Goal: Task Accomplishment & Management: Use online tool/utility

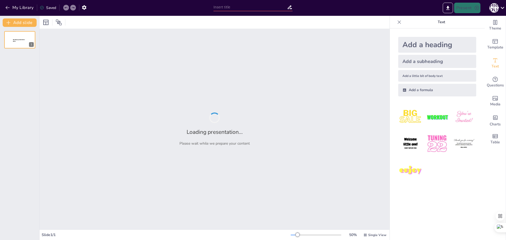
type input "Прозрачность и эффективность: Заявки в ИТ-отделе на 4 квартал"
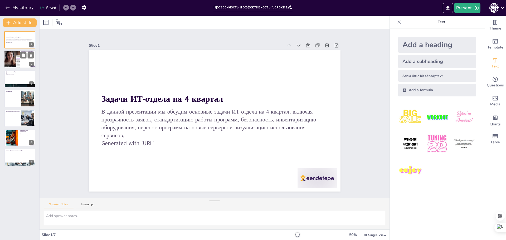
click at [14, 59] on div at bounding box center [12, 60] width 30 height 18
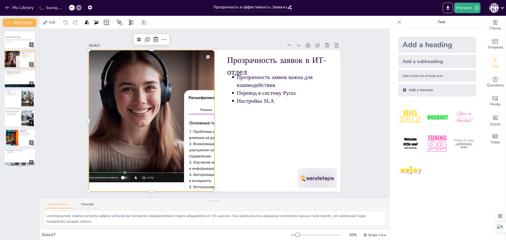
click at [193, 109] on div at bounding box center [266, 150] width 269 height 262
click at [281, 207] on div at bounding box center [260, 226] width 44 height 39
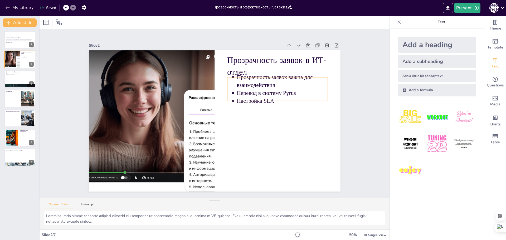
click at [252, 98] on p "Прозрачность заявок важна для взаимодействия" at bounding box center [286, 134] width 78 height 73
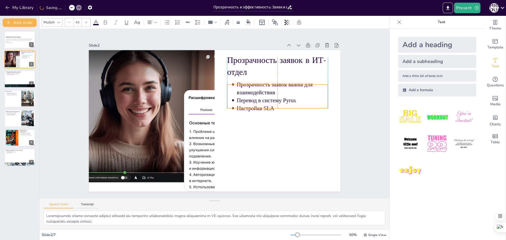
drag, startPoint x: 228, startPoint y: 83, endPoint x: 229, endPoint y: 91, distance: 7.6
click at [229, 104] on ul "Прозрачность заявок важна для взаимодействия Перевод в систему Pyrus Настройка …" at bounding box center [265, 154] width 85 height 100
click at [349, 123] on div "Slide 1 Задачи ИТ-отдела на 4 квартал В данной презентации мы обсудим основные …" at bounding box center [215, 114] width 292 height 320
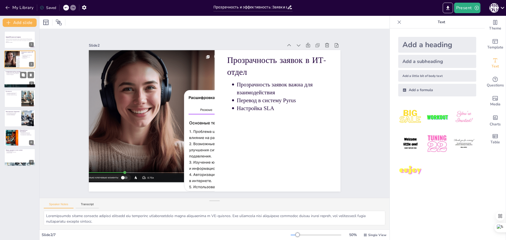
click at [11, 78] on div at bounding box center [20, 79] width 32 height 18
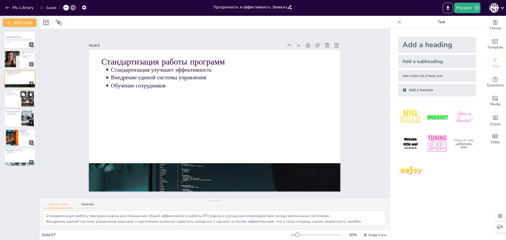
click at [14, 98] on div at bounding box center [20, 99] width 32 height 18
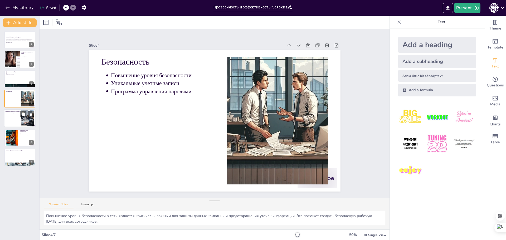
click at [23, 118] on div at bounding box center [28, 118] width 24 height 16
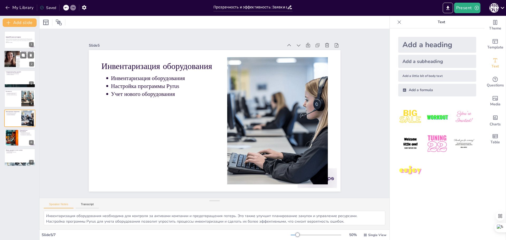
click at [14, 58] on div at bounding box center [12, 60] width 30 height 18
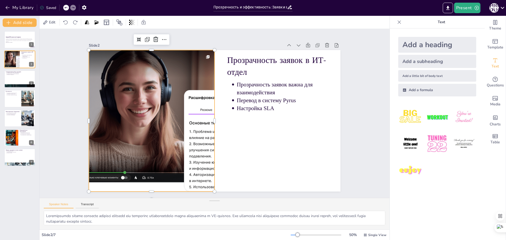
click at [143, 86] on div at bounding box center [207, 51] width 142 height 234
click at [21, 118] on div at bounding box center [20, 118] width 32 height 18
type textarea "Инвентаризация оборудования необходима для контроля за активами компании и пред…"
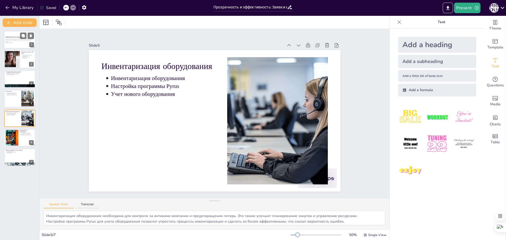
click at [16, 41] on p "В данной презентации мы обсудим основные задачи ИТ-отдела на 4 квартал, включая…" at bounding box center [20, 40] width 28 height 4
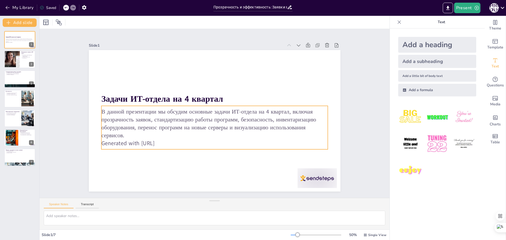
click at [155, 142] on p "Generated with [URL]" at bounding box center [208, 142] width 223 height 55
click at [169, 142] on p "Generated with [URL]" at bounding box center [206, 142] width 218 height 78
click at [157, 141] on p "Generated with [URL]" at bounding box center [202, 140] width 210 height 99
click at [157, 141] on p "Generated with [URL]" at bounding box center [206, 142] width 218 height 78
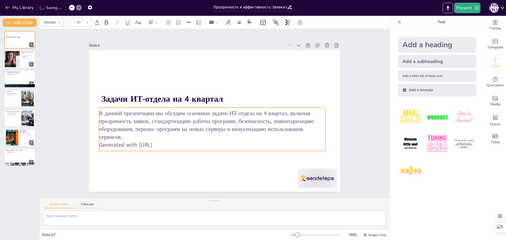
click at [170, 143] on p "Generated with [URL]" at bounding box center [184, 121] width 78 height 218
click at [165, 144] on p "Generated with [URL]" at bounding box center [203, 143] width 218 height 78
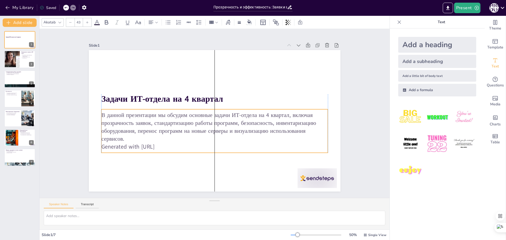
drag, startPoint x: 167, startPoint y: 143, endPoint x: 171, endPoint y: 145, distance: 4.1
click at [171, 145] on p "Generated with [URL]" at bounding box center [192, 138] width 174 height 157
click at [170, 146] on p "Generated with [URL]" at bounding box center [198, 142] width 200 height 120
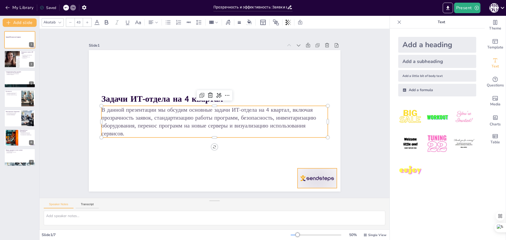
click at [304, 198] on div at bounding box center [282, 215] width 44 height 34
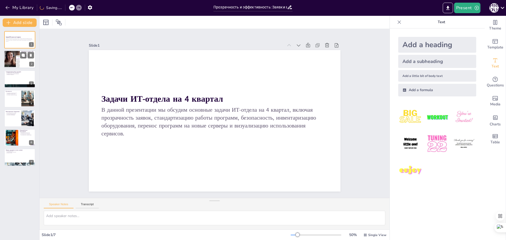
click at [19, 57] on div at bounding box center [12, 60] width 30 height 18
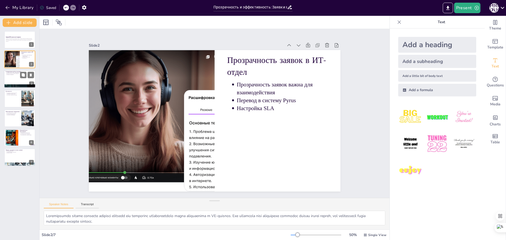
click at [12, 79] on div at bounding box center [20, 79] width 32 height 18
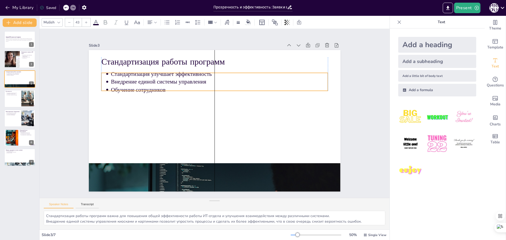
drag, startPoint x: 119, startPoint y: 73, endPoint x: 121, endPoint y: 78, distance: 4.6
click at [176, 78] on p "Внедрение единой системы управления" at bounding box center [243, 99] width 134 height 180
click at [23, 103] on div at bounding box center [28, 99] width 24 height 16
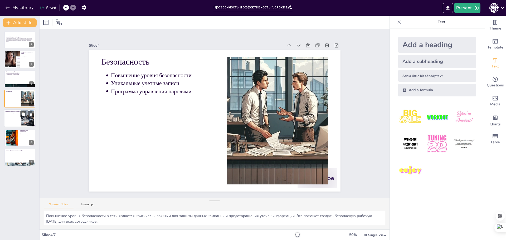
click at [20, 118] on div at bounding box center [20, 118] width 32 height 18
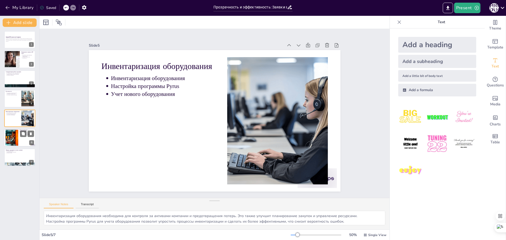
click at [15, 138] on div at bounding box center [12, 138] width 16 height 16
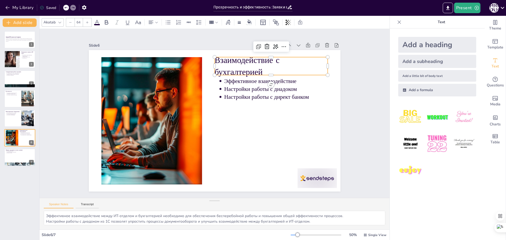
click at [228, 66] on p "Взаимодействие с бухгалтерией" at bounding box center [280, 79] width 116 height 46
click at [16, 157] on div at bounding box center [20, 158] width 32 height 18
type textarea "Оптимизация работы ИТ-отдела через перенос программ на новые серверы позволит у…"
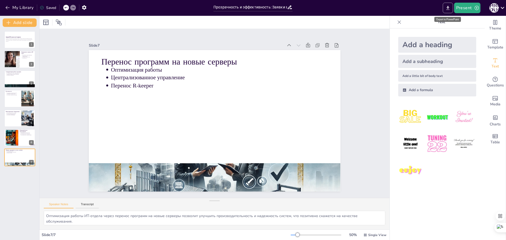
click at [448, 9] on icon "Export to PowerPoint" at bounding box center [448, 8] width 6 height 6
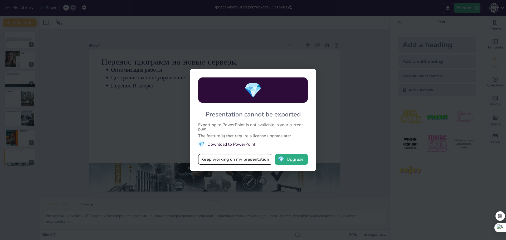
click at [234, 145] on li "💎 Download to PowerPoint" at bounding box center [253, 144] width 110 height 7
click at [235, 161] on button "Keep working on my presentation" at bounding box center [235, 159] width 74 height 11
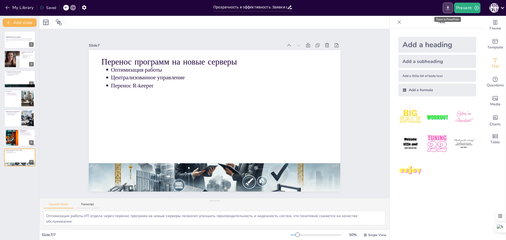
click at [448, 9] on icon "Export to PowerPoint" at bounding box center [448, 8] width 6 height 6
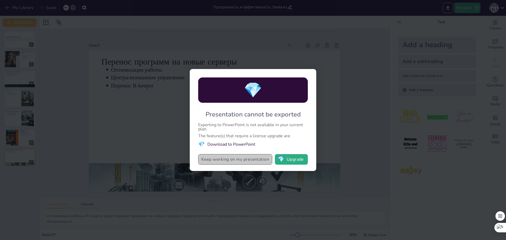
click at [240, 158] on button "Keep working on my presentation" at bounding box center [235, 159] width 74 height 11
